Goal: Task Accomplishment & Management: Manage account settings

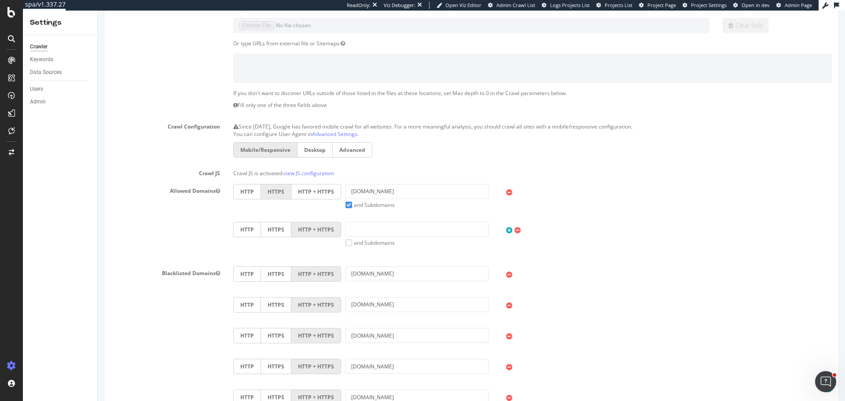
scroll to position [46, 0]
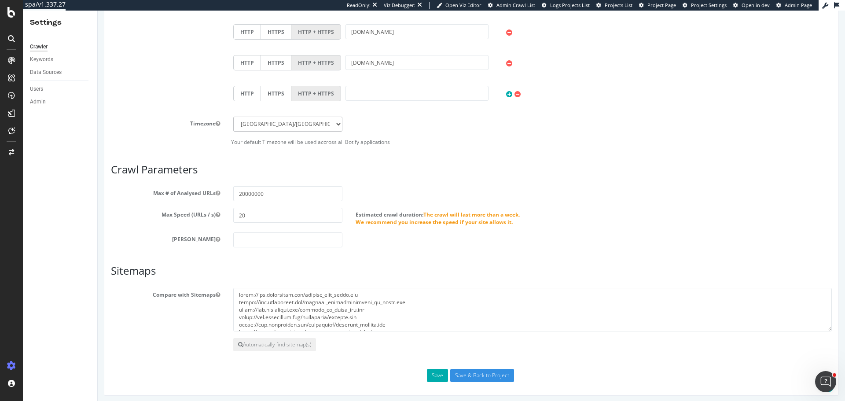
scroll to position [487, 0]
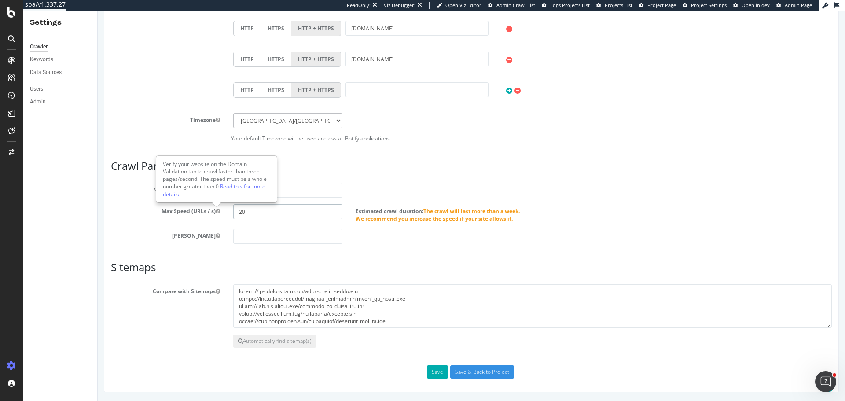
drag, startPoint x: 257, startPoint y: 213, endPoint x: 0, endPoint y: 201, distance: 257.6
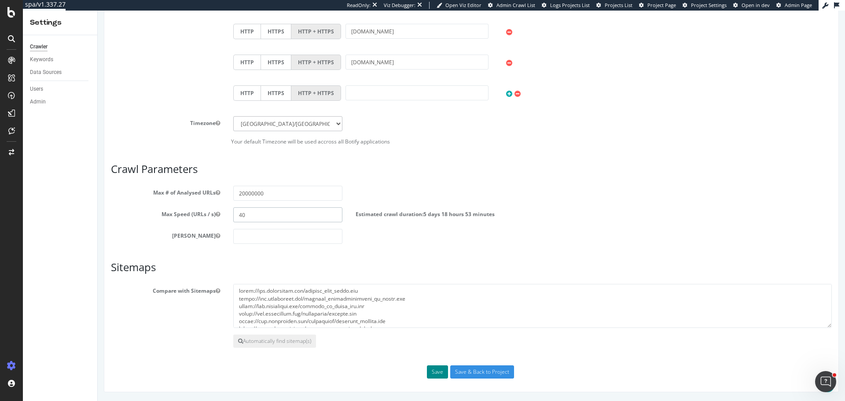
type input "40"
click at [436, 368] on button "Save" at bounding box center [437, 371] width 21 height 13
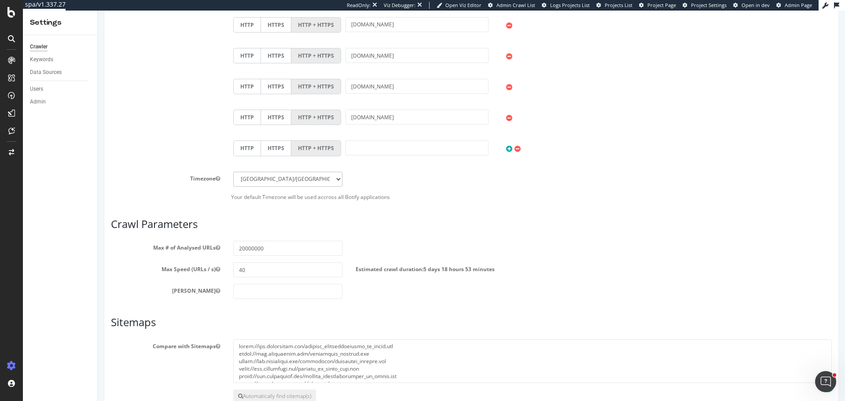
scroll to position [514, 0]
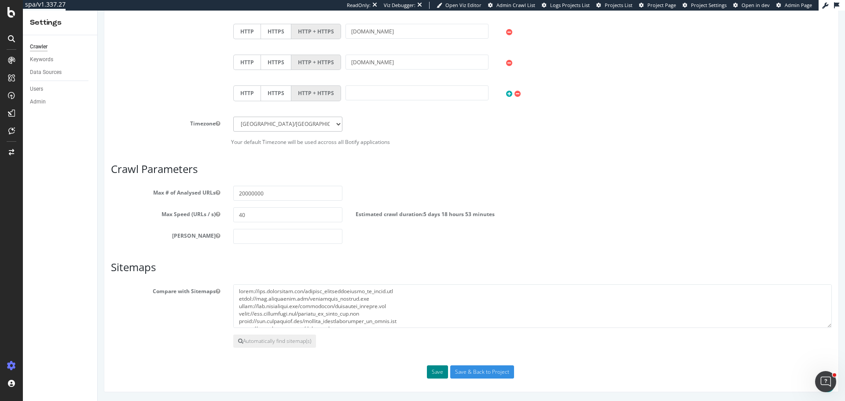
click at [442, 373] on button "Save" at bounding box center [437, 371] width 21 height 13
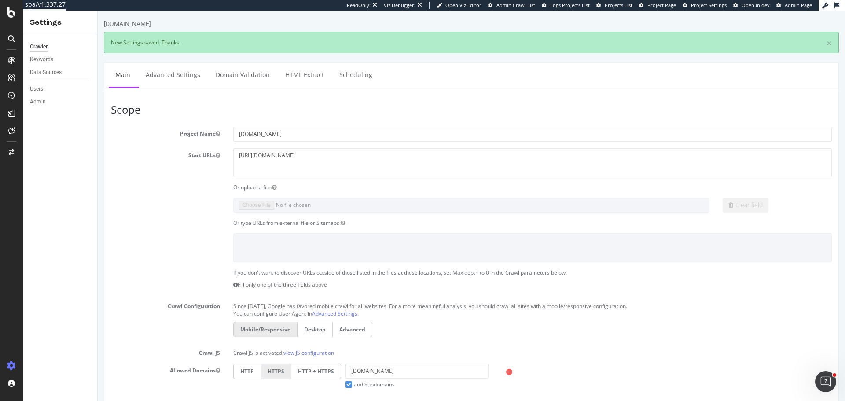
scroll to position [0, 0]
click at [355, 75] on link "Scheduling" at bounding box center [356, 74] width 46 height 24
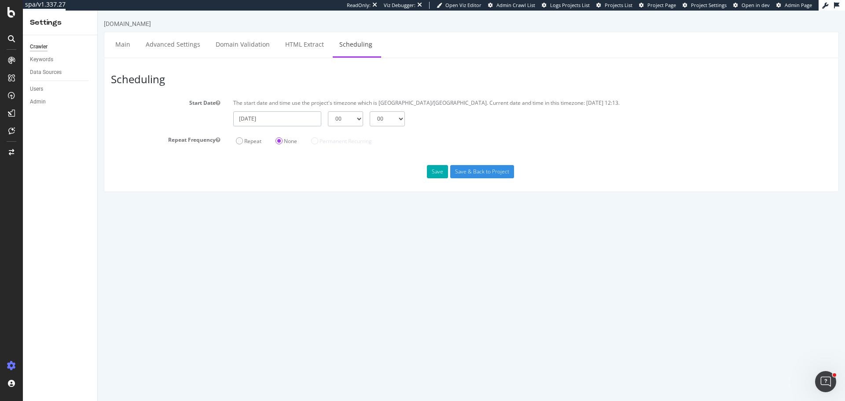
click at [275, 119] on input "2025-09-16" at bounding box center [277, 118] width 88 height 15
click at [308, 195] on td "17" at bounding box center [307, 191] width 22 height 13
type input "2025-09-17"
click at [343, 117] on select "00 01 02 03 04 05 06 07 08 09 10 11 12 13 14 15 16 17 18 19 20 21 22 23" at bounding box center [345, 118] width 35 height 15
click at [328, 111] on select "00 01 02 03 04 05 06 07 08 09 10 11 12 13 14 15 16 17 18 19 20 21 22 23" at bounding box center [345, 118] width 35 height 15
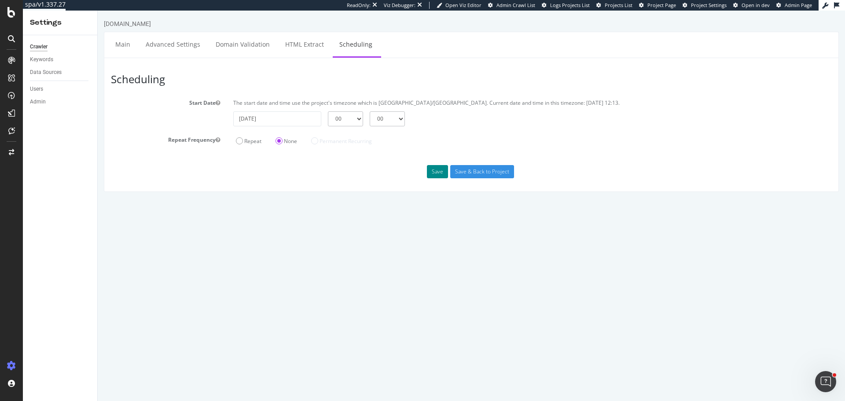
click at [432, 172] on button "Save" at bounding box center [437, 171] width 21 height 13
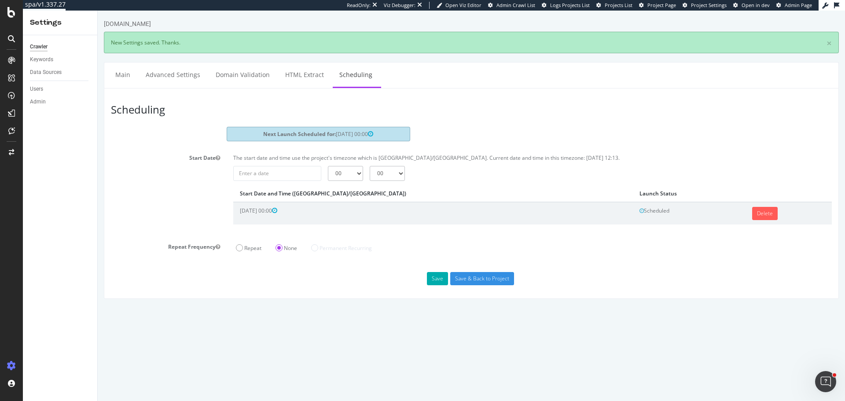
click at [157, 223] on div "Start Date The start date and time use the project's timezone which is Asia/Kol…" at bounding box center [471, 192] width 734 height 82
click at [432, 281] on button "Save" at bounding box center [437, 278] width 21 height 13
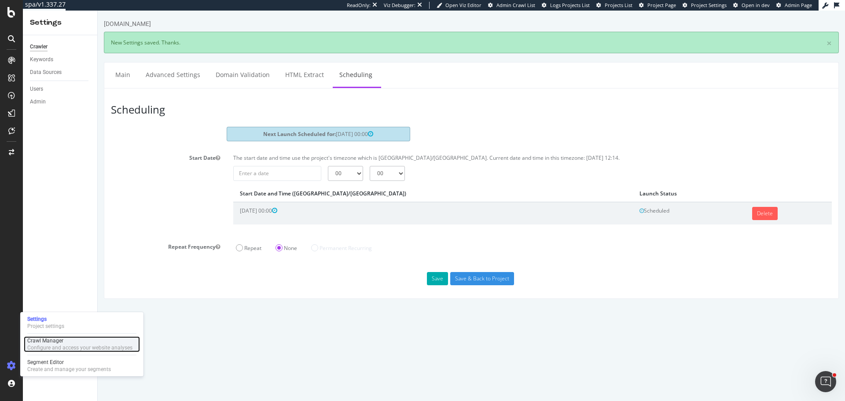
click at [62, 344] on div "Crawl Manager" at bounding box center [79, 340] width 105 height 7
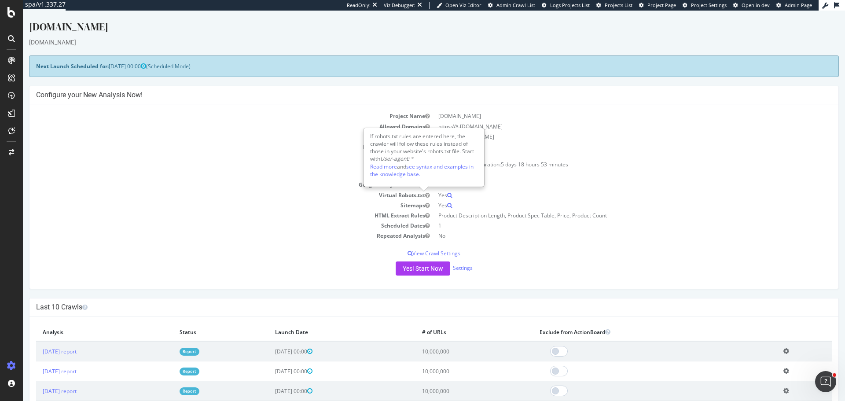
click at [161, 176] on td "Crawl JS Activated" at bounding box center [235, 174] width 398 height 10
